Goal: Task Accomplishment & Management: Use online tool/utility

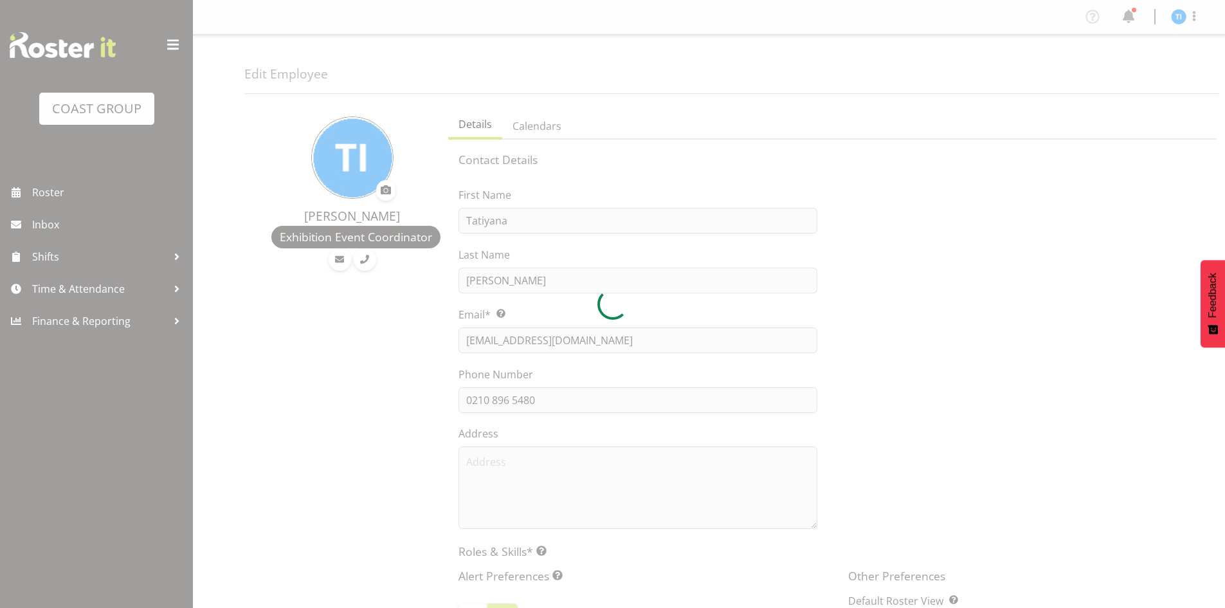
select select "TimelineWeek"
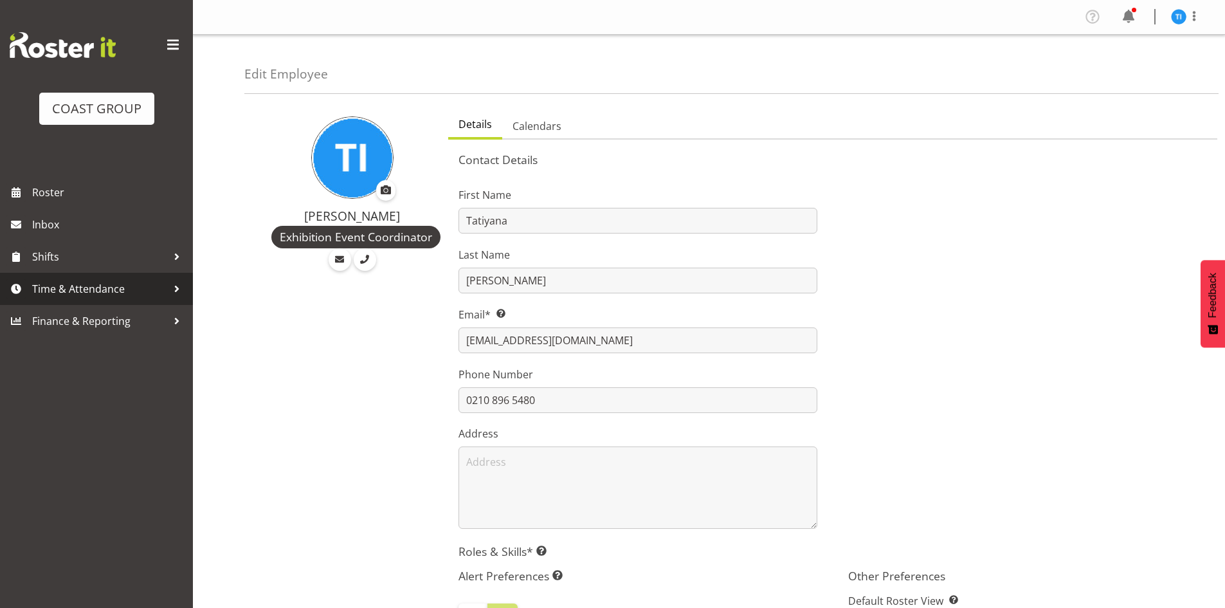
click at [82, 296] on span "Time & Attendance" at bounding box center [99, 288] width 135 height 19
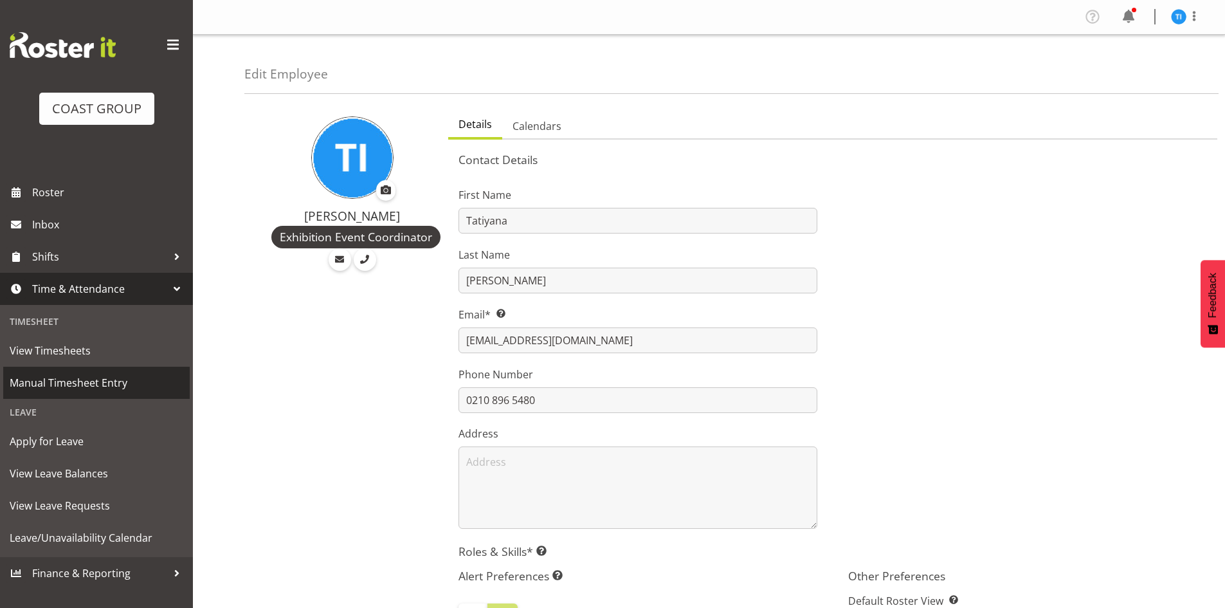
click at [87, 388] on span "Manual Timesheet Entry" at bounding box center [97, 382] width 174 height 19
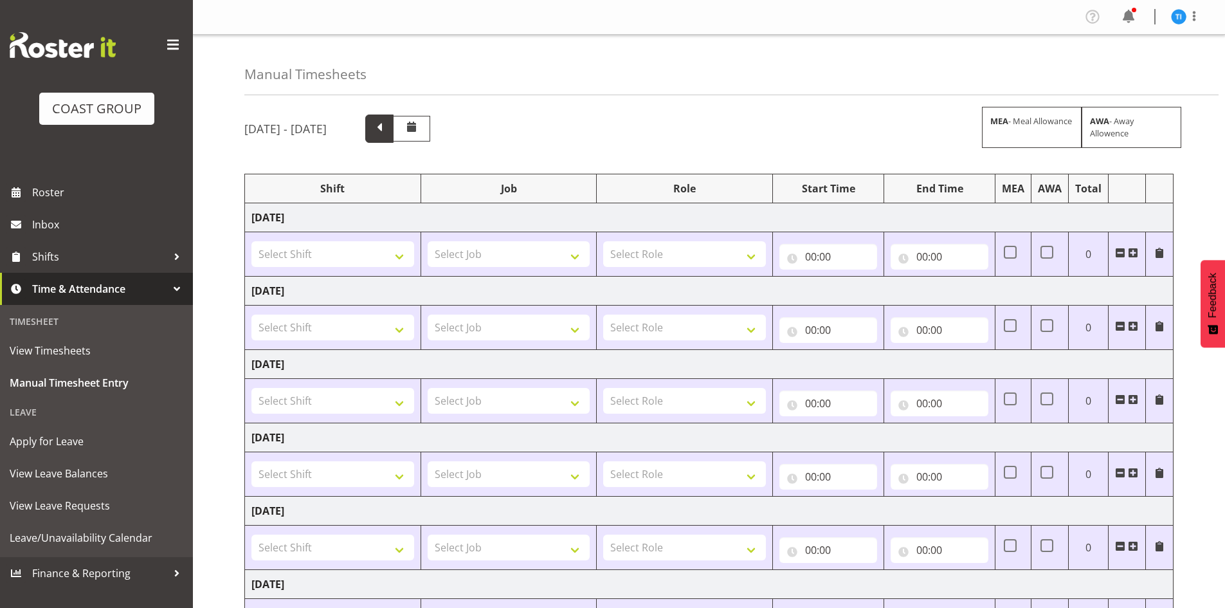
click at [388, 129] on span at bounding box center [379, 127] width 17 height 17
